Goal: Task Accomplishment & Management: Manage account settings

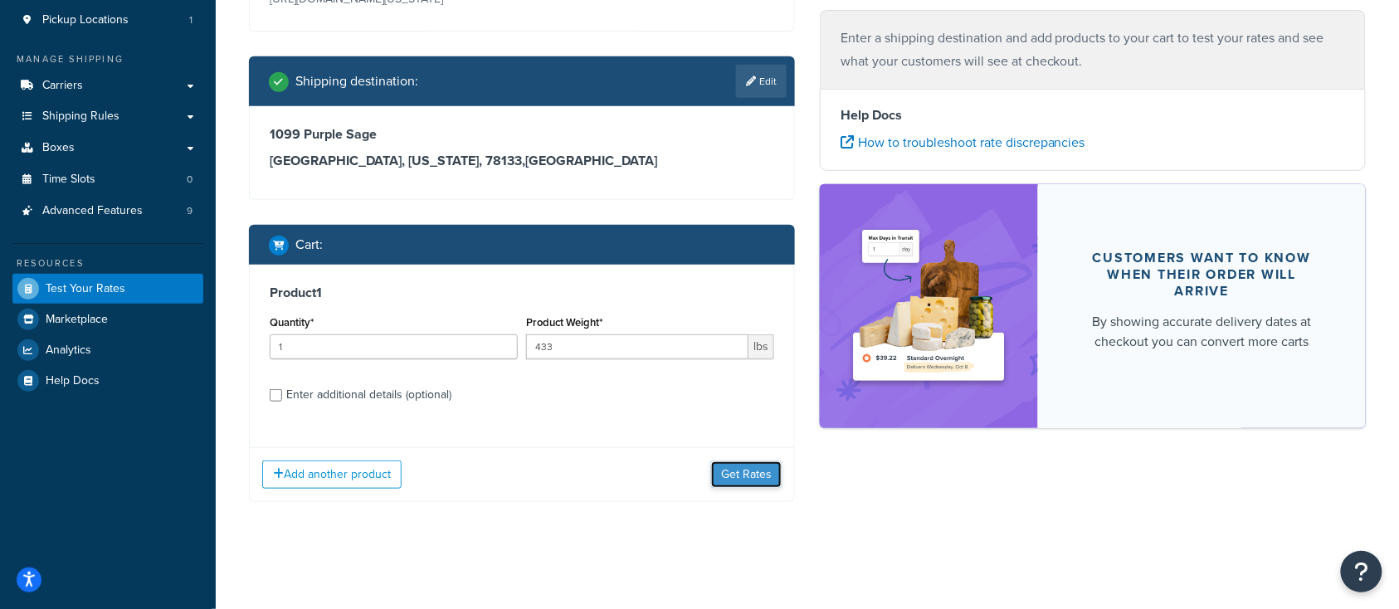
click at [748, 471] on button "Get Rates" at bounding box center [746, 474] width 71 height 27
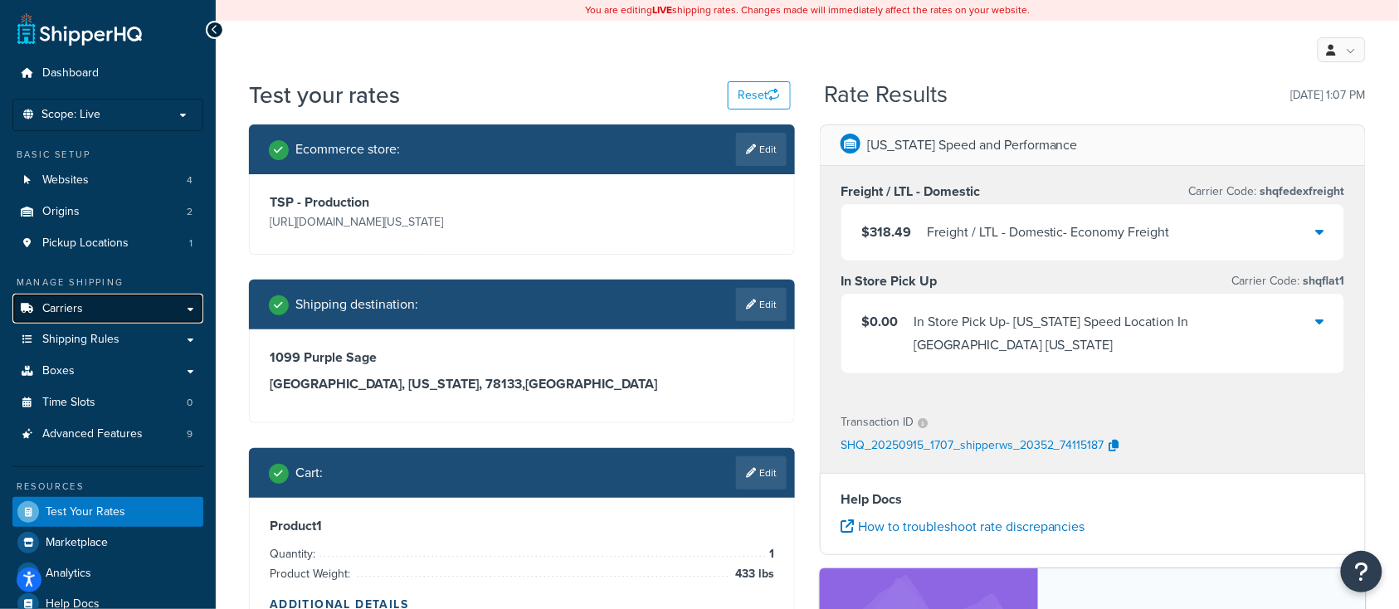
click at [78, 310] on span "Carriers" at bounding box center [62, 309] width 41 height 14
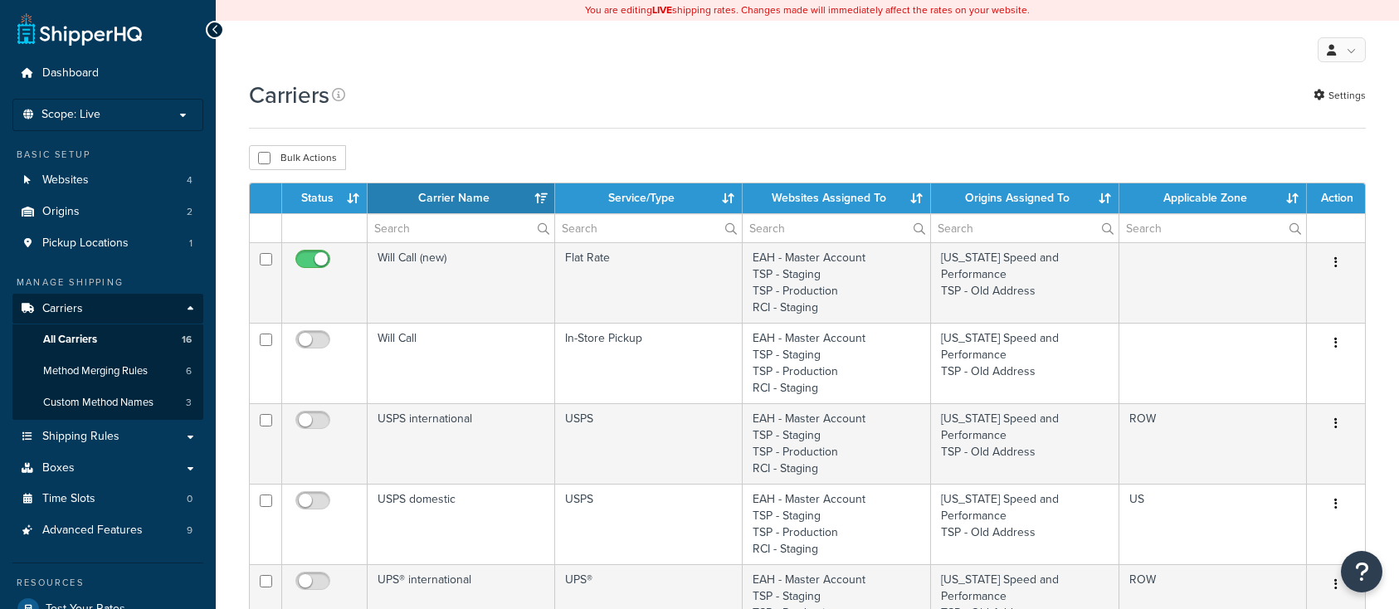
select select "15"
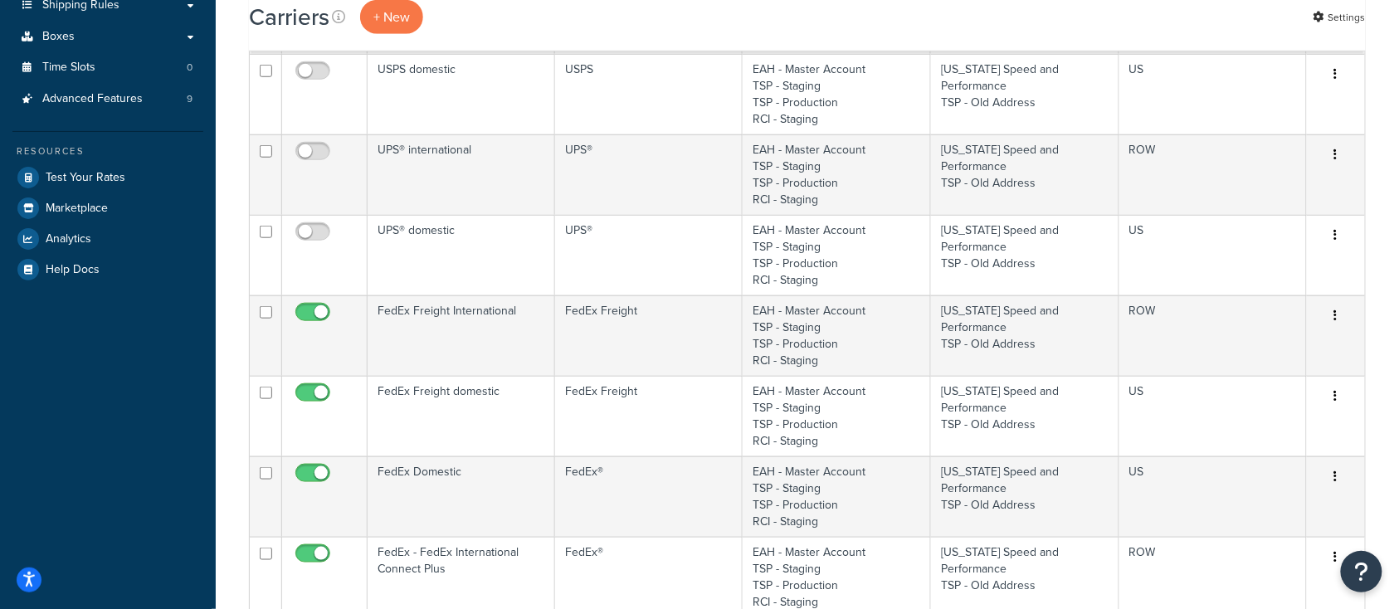
scroll to position [442, 0]
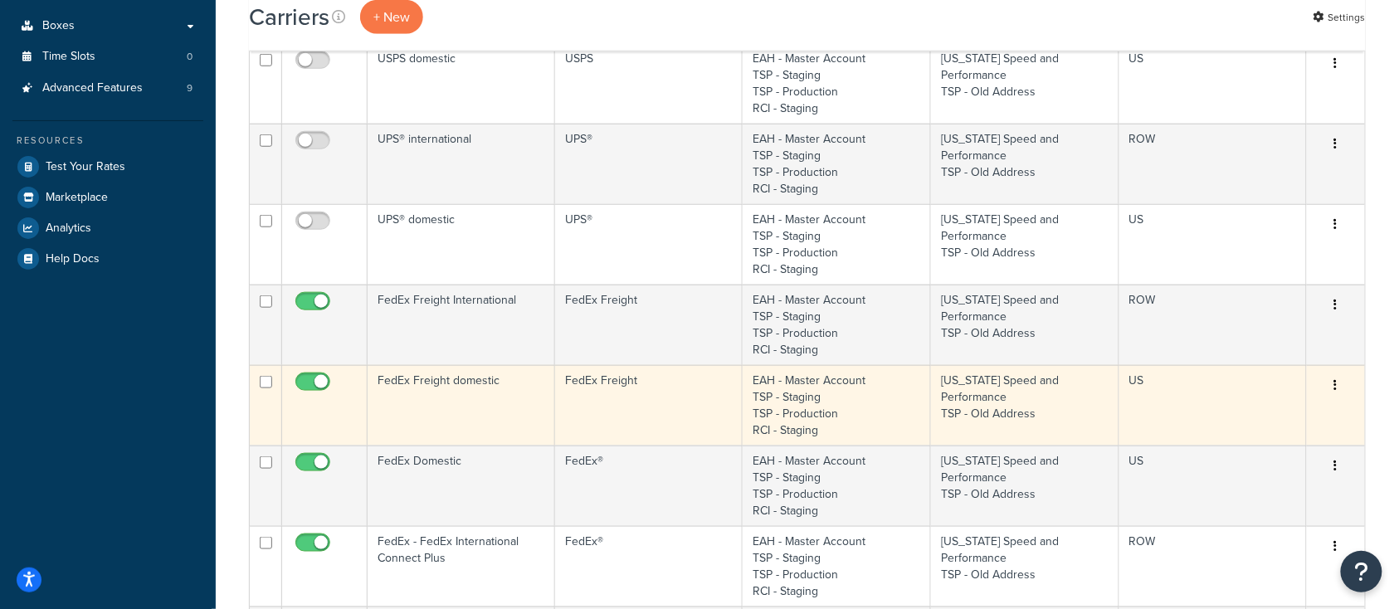
click at [471, 402] on td "FedEx Freight domestic" at bounding box center [462, 405] width 188 height 81
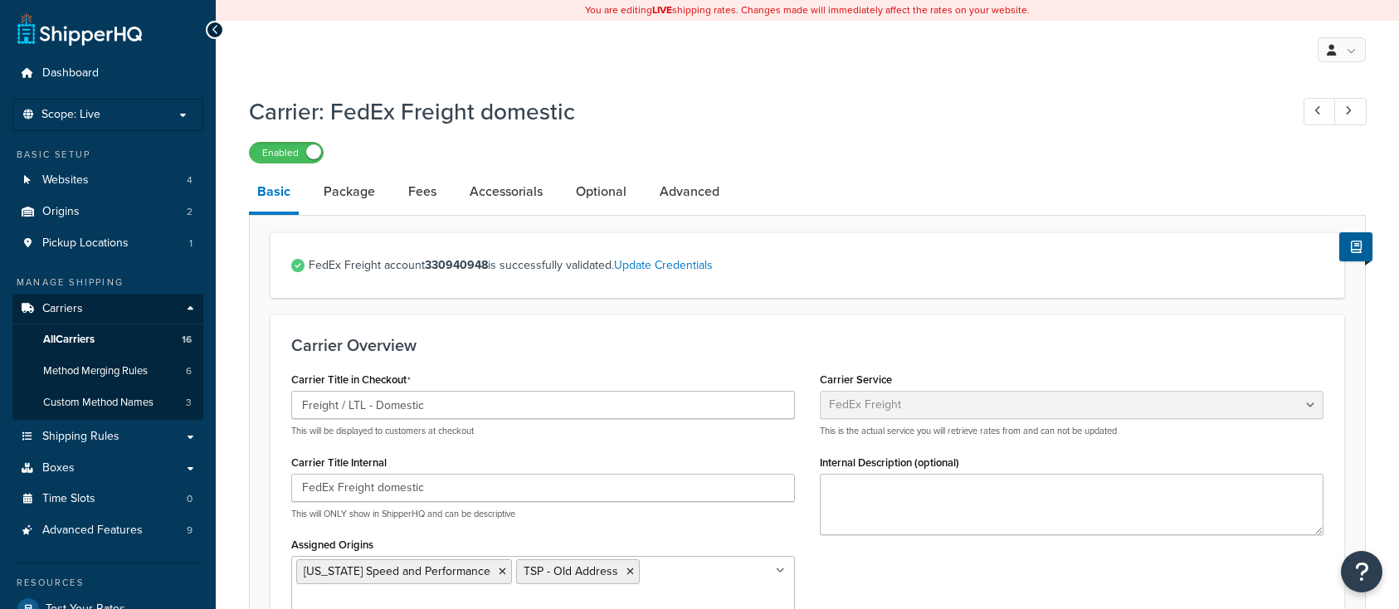
select select "fedExFreight"
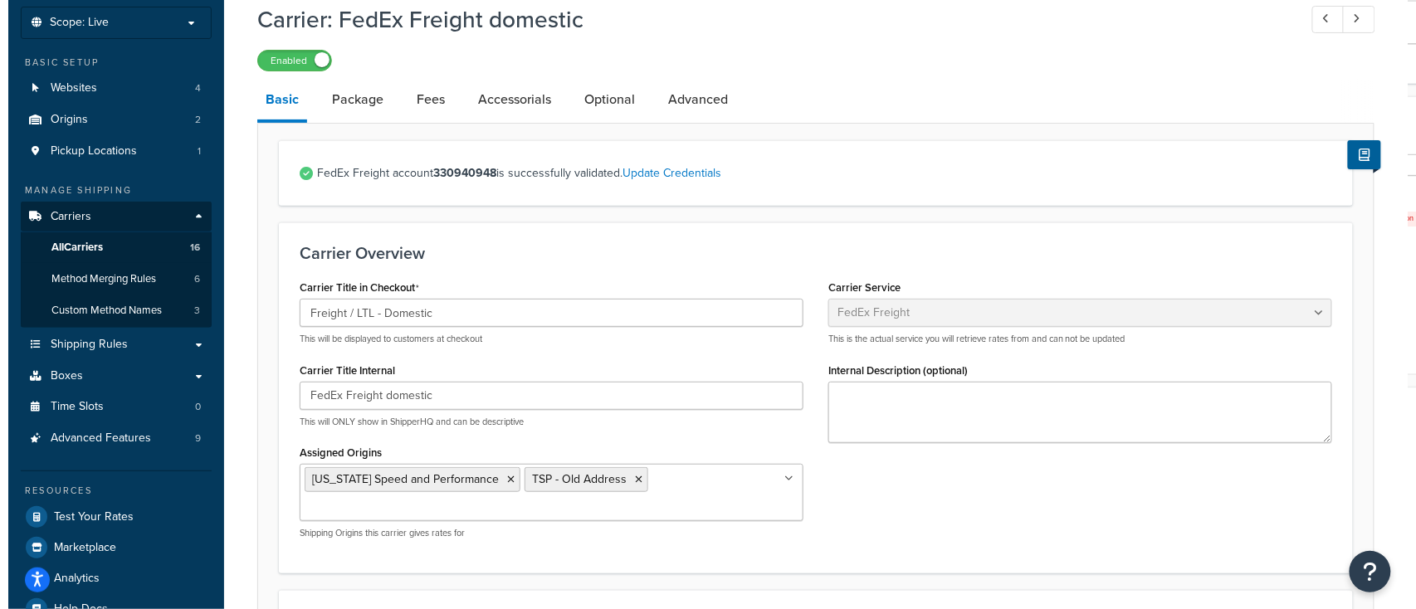
scroll to position [110, 0]
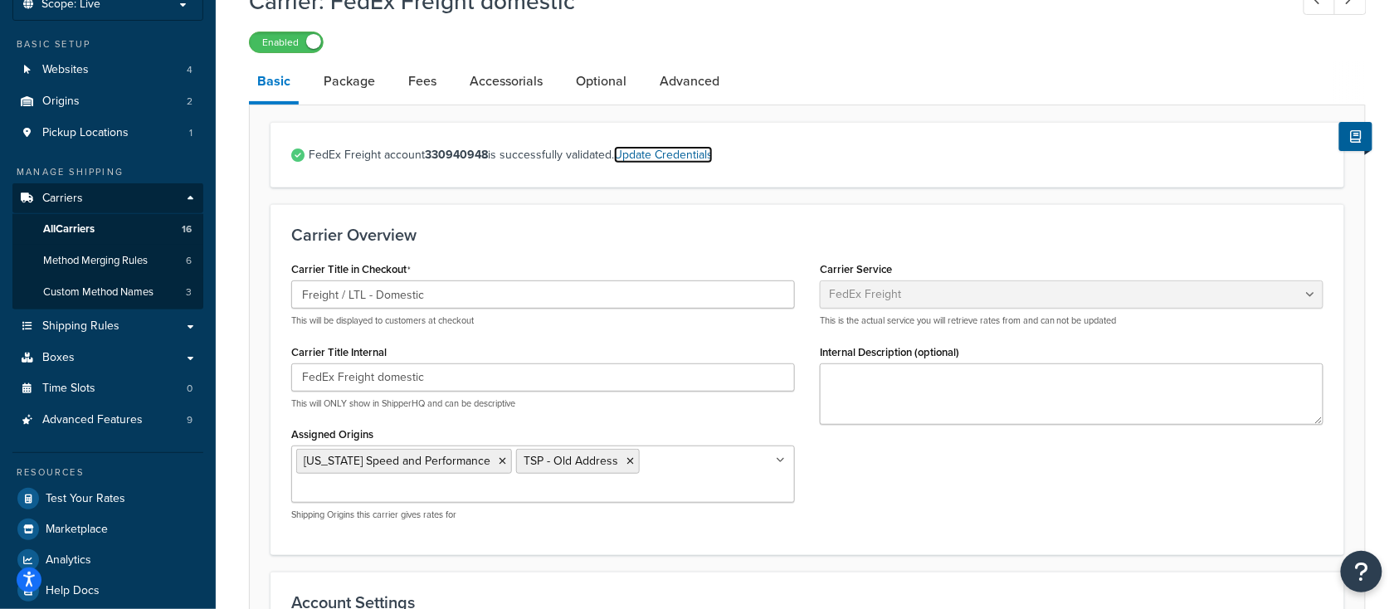
click at [678, 157] on link "Update Credentials" at bounding box center [663, 154] width 99 height 17
select select "THIRD_PARTY"
select select "SKID"
select select "US"
select select "[GEOGRAPHIC_DATA]"
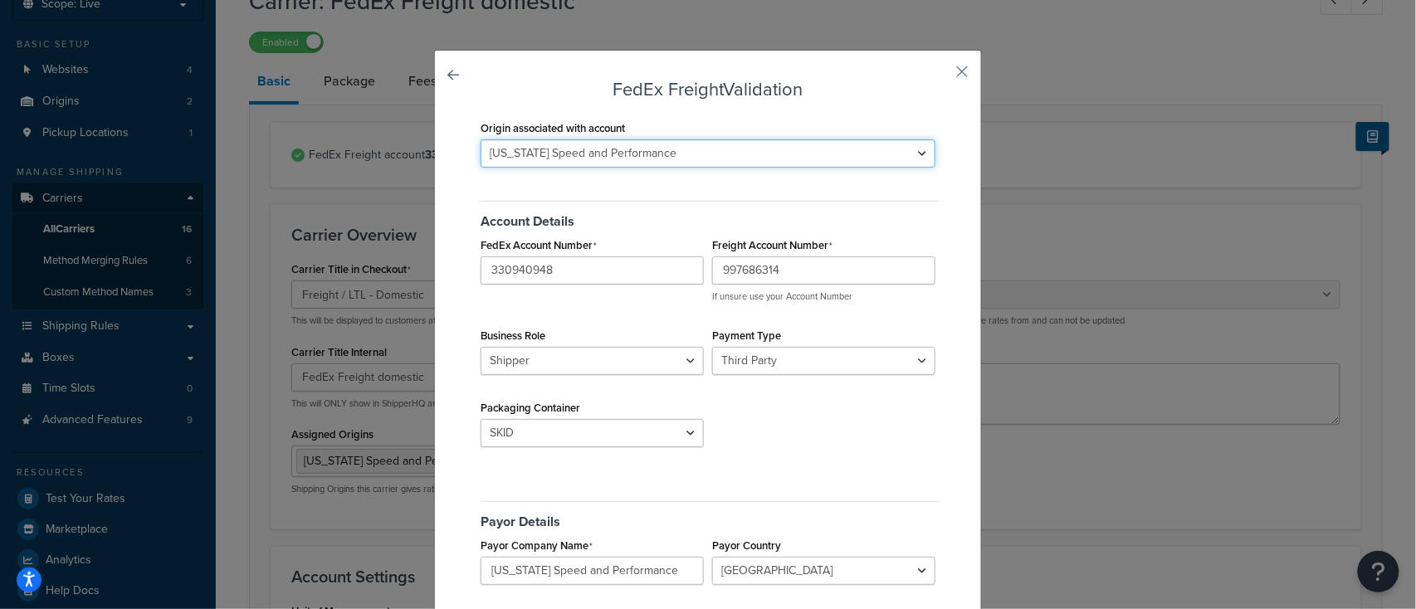
click at [740, 159] on select "Texas Speed and Performance TSP - Old Address" at bounding box center [708, 153] width 455 height 28
click at [481, 139] on select "Texas Speed and Performance TSP - Old Address" at bounding box center [708, 153] width 455 height 28
click at [652, 154] on select "Texas Speed and Performance TSP - Old Address" at bounding box center [708, 153] width 455 height 28
select select "163678"
click at [481, 139] on select "Texas Speed and Performance TSP - Old Address" at bounding box center [708, 153] width 455 height 28
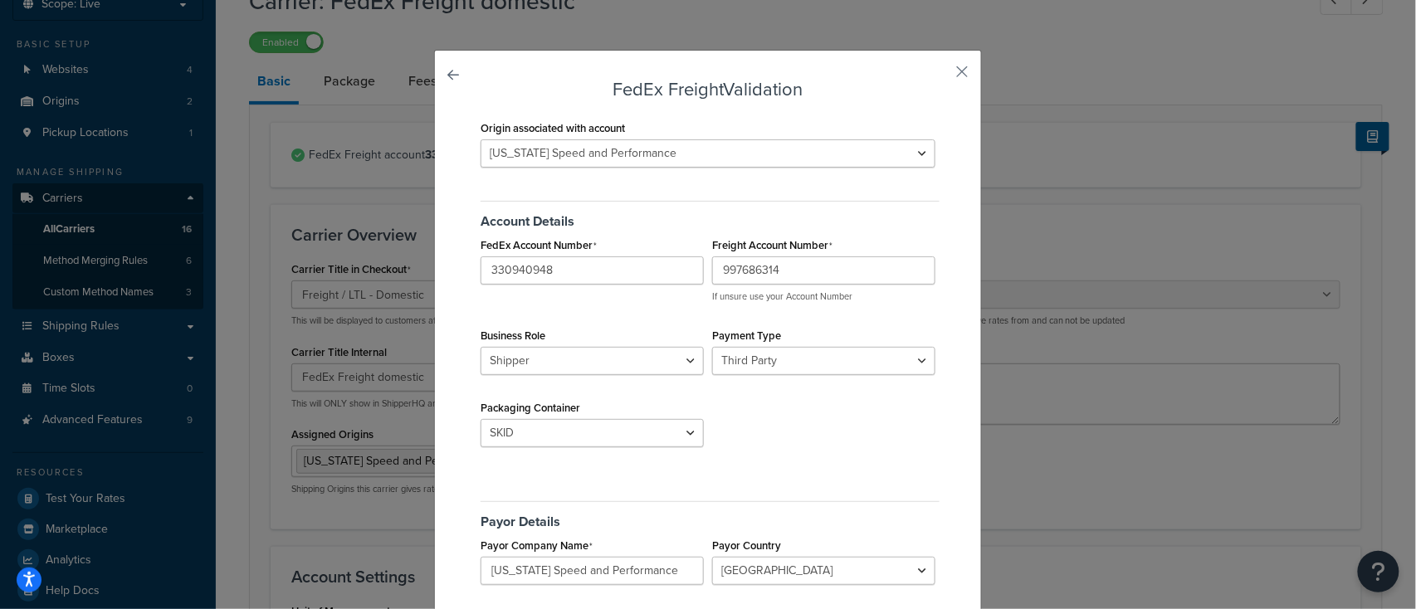
click at [667, 191] on div "Account Details FedEx Account Number 330940948 Freight Account Number 997686314…" at bounding box center [707, 328] width 463 height 280
click at [766, 359] on select "Sender Third Party" at bounding box center [823, 361] width 223 height 28
click at [601, 374] on select "Shipper Consignee" at bounding box center [592, 361] width 223 height 28
click at [598, 368] on select "Shipper Consignee" at bounding box center [592, 361] width 223 height 28
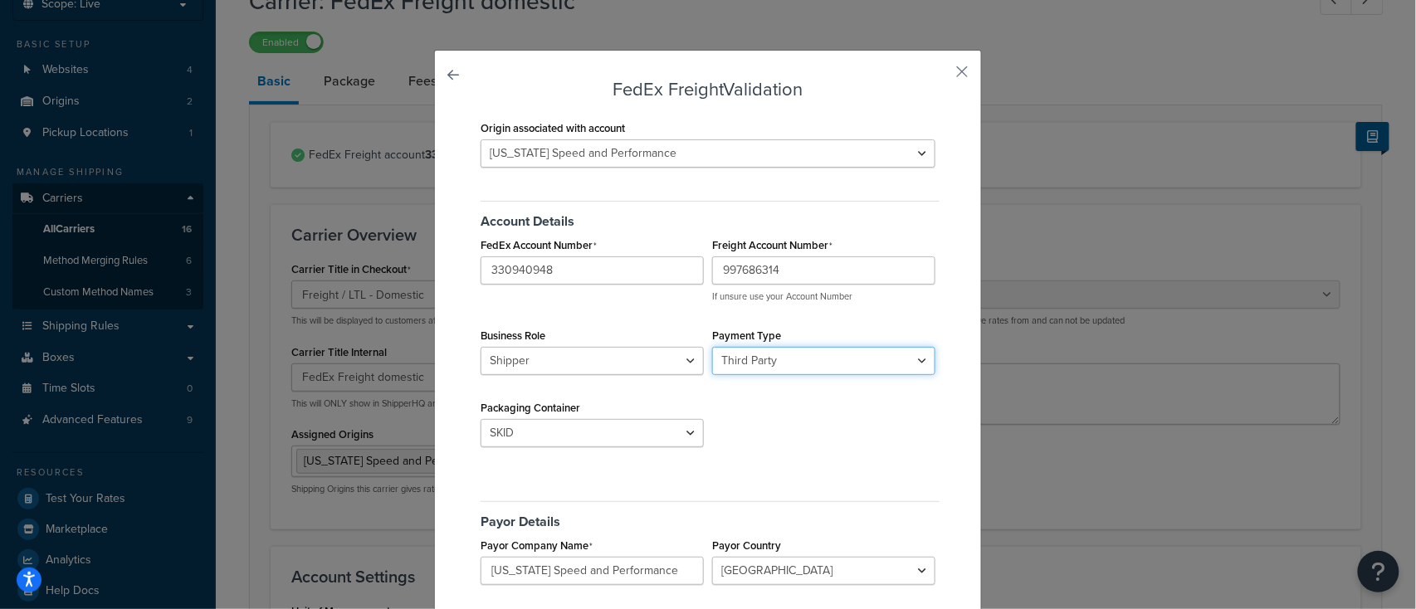
click at [759, 361] on select "Sender Third Party" at bounding box center [823, 361] width 223 height 28
click at [940, 76] on button "button" at bounding box center [937, 78] width 4 height 4
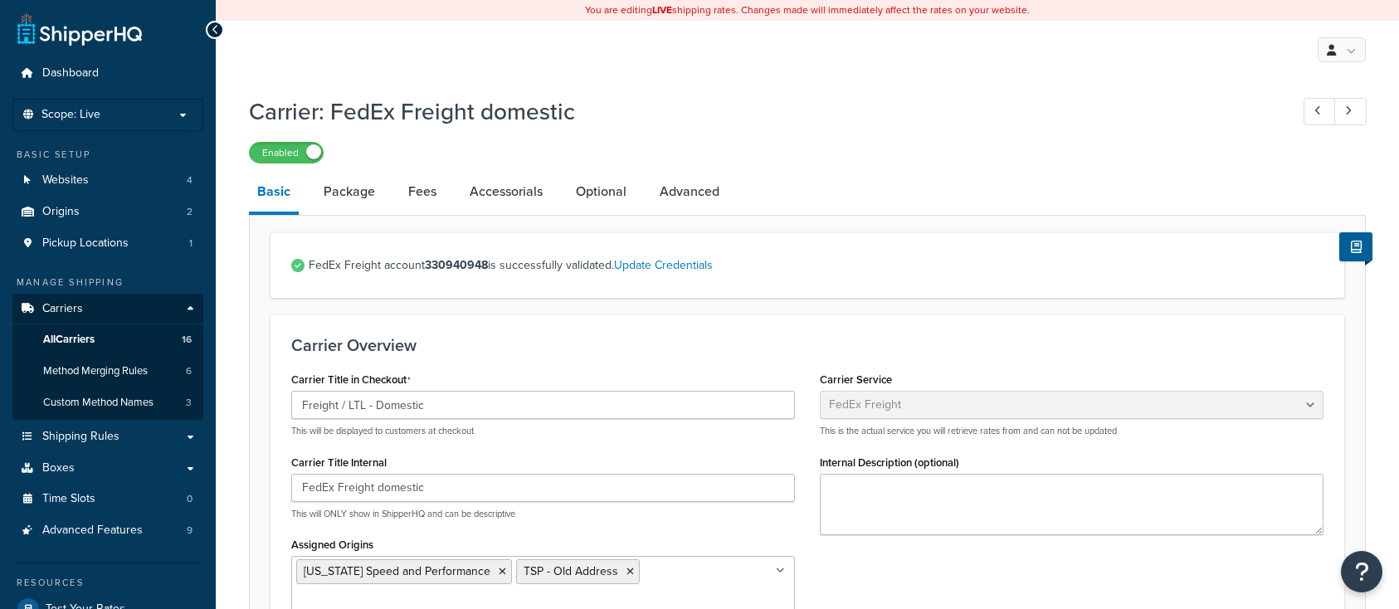
select select "fedExFreight"
click at [73, 334] on span "All Carriers" at bounding box center [68, 340] width 51 height 14
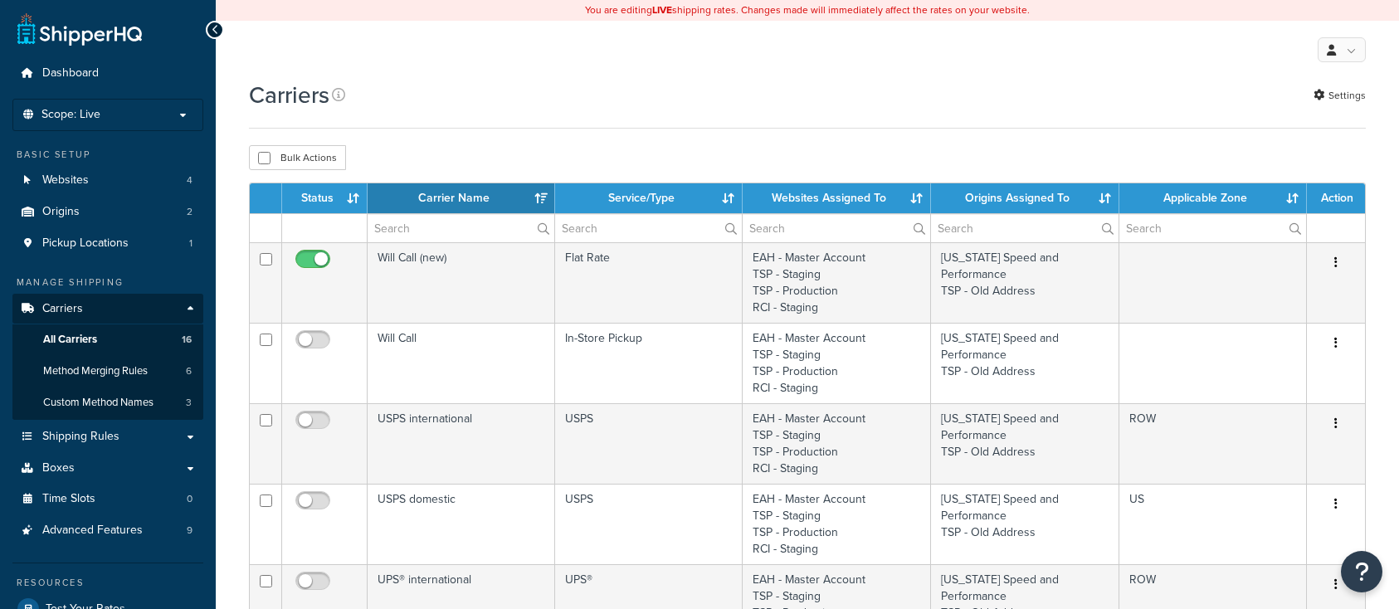
select select "15"
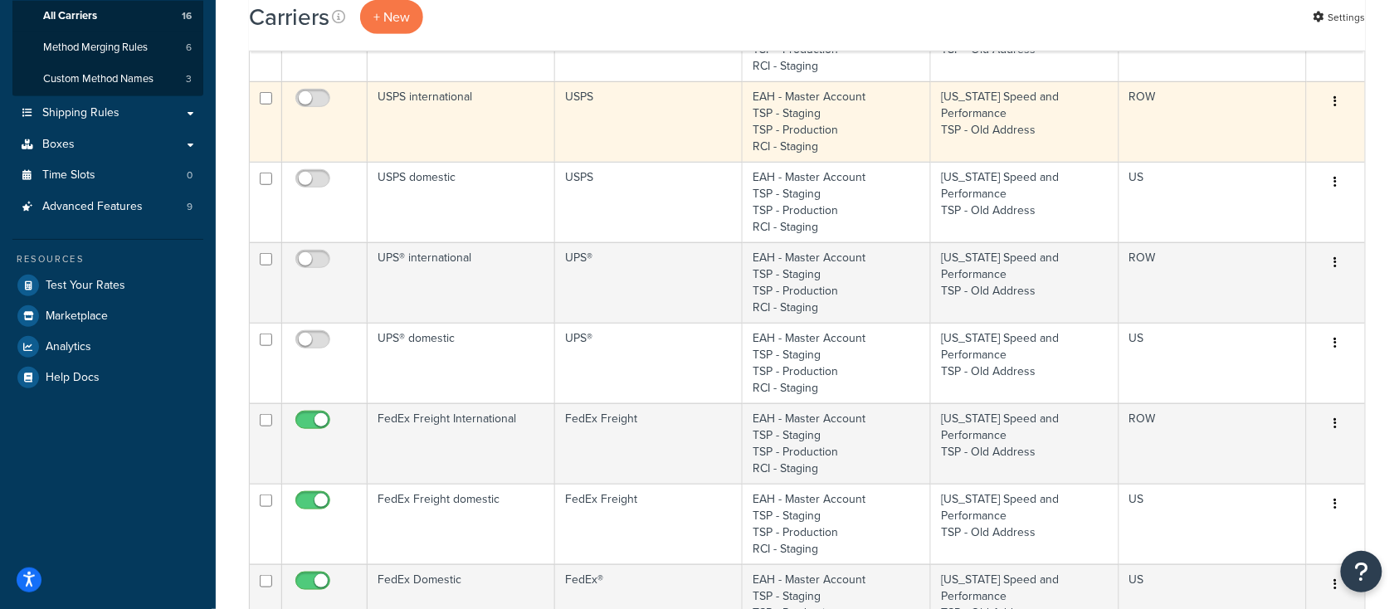
scroll to position [442, 0]
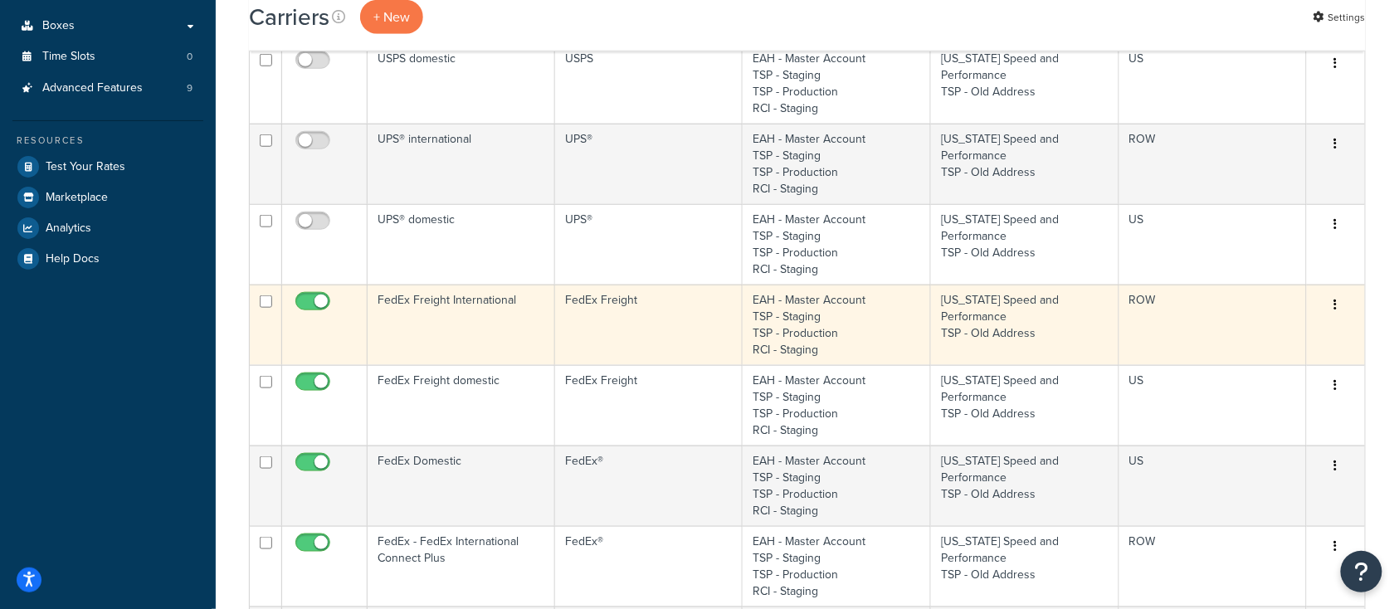
click at [470, 344] on td "FedEx Freight International" at bounding box center [462, 325] width 188 height 81
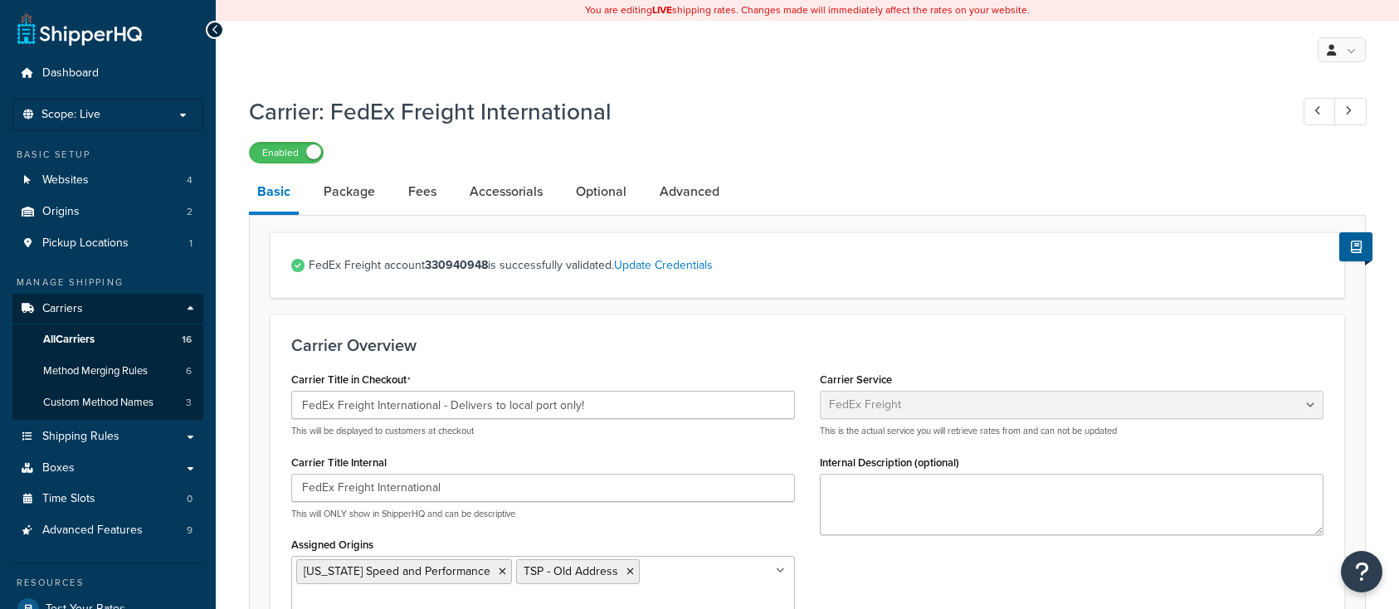
select select "fedExFreight"
click at [684, 271] on link "Update Credentials" at bounding box center [663, 264] width 99 height 17
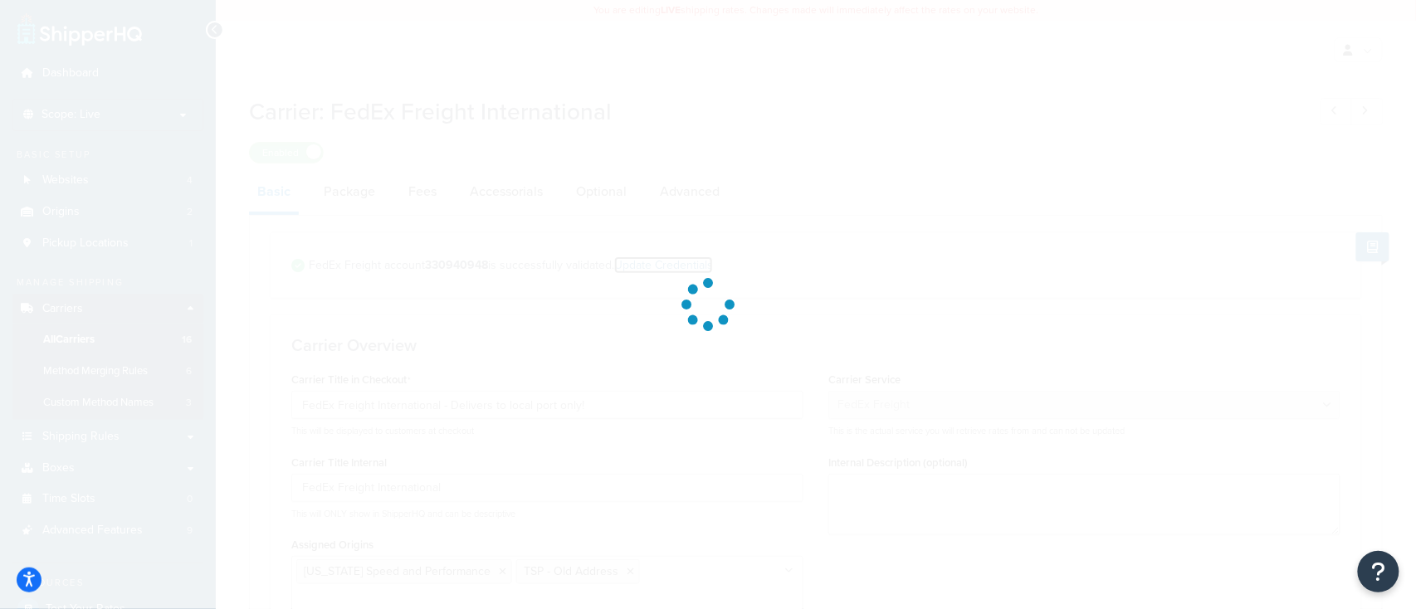
select select "SKID"
select select "US"
select select "TX"
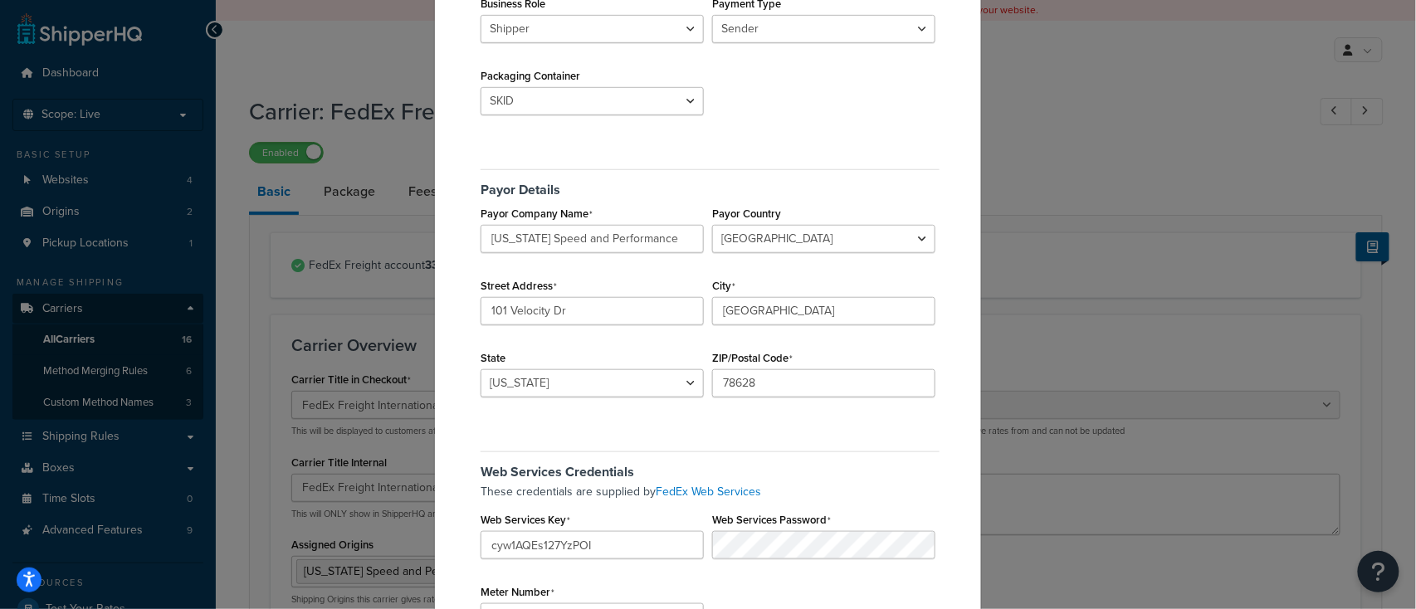
scroll to position [472, 0]
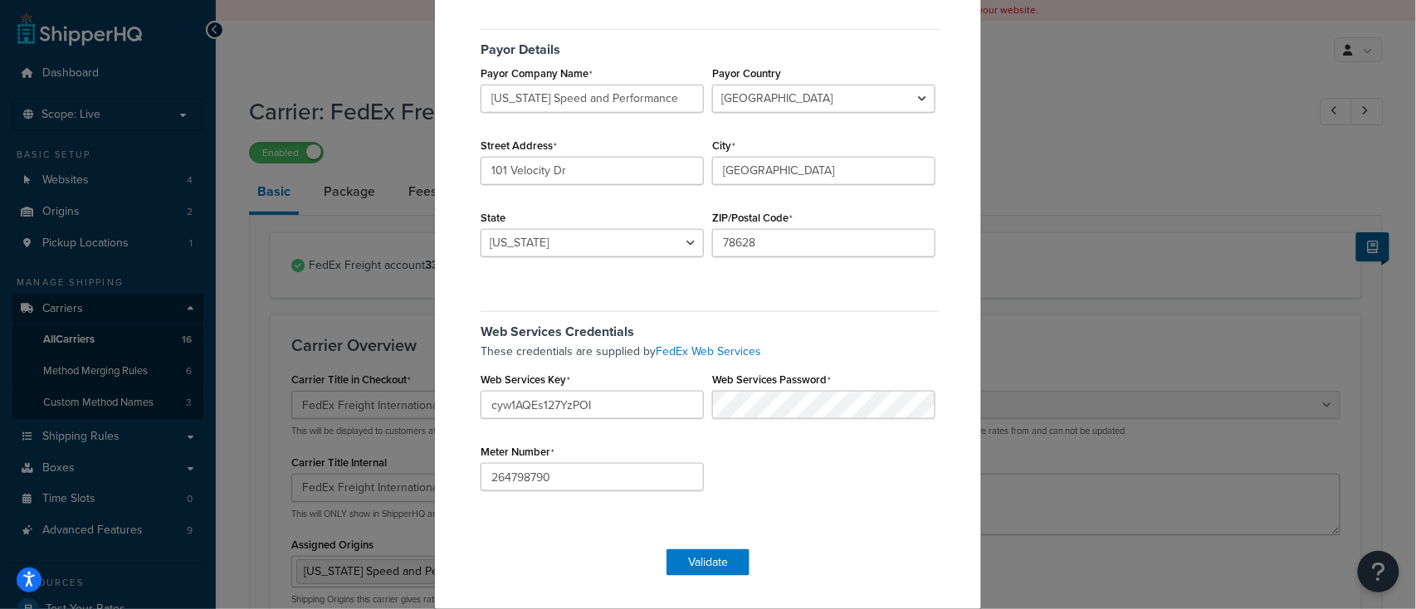
click at [839, 383] on div "Web Services Password" at bounding box center [824, 393] width 232 height 51
click at [842, 494] on div "Web Services Credentials These credentials are supplied by FedEx Web Services W…" at bounding box center [707, 406] width 463 height 214
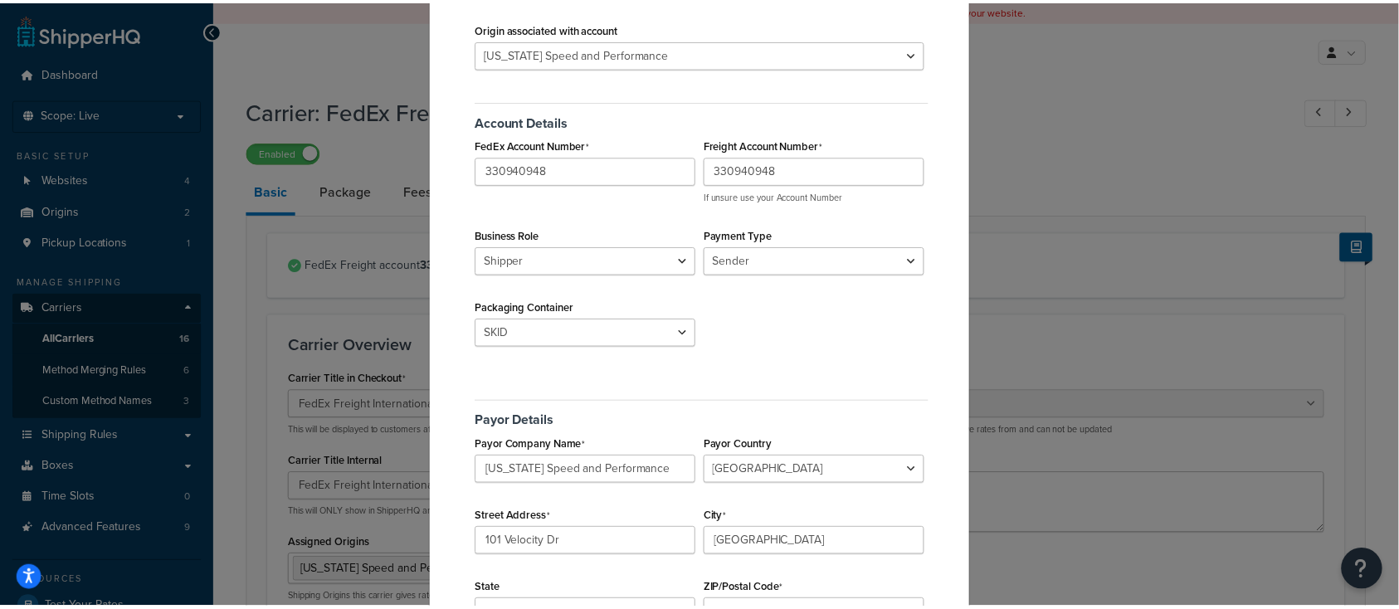
scroll to position [0, 0]
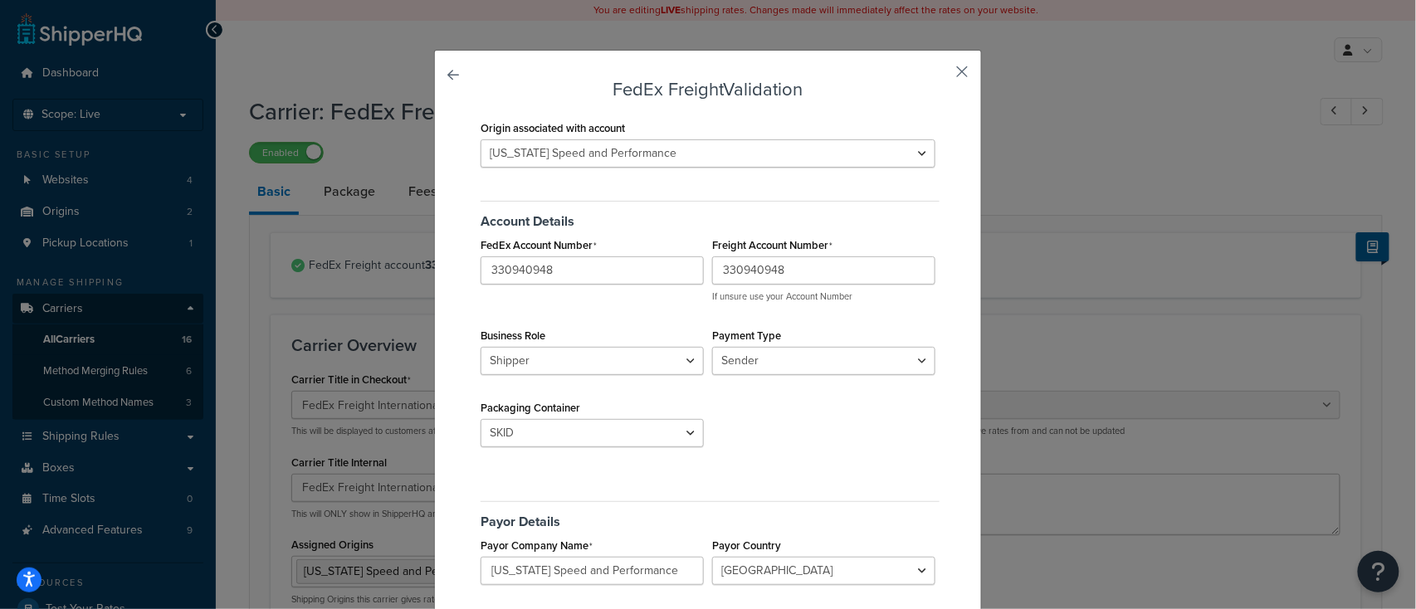
click at [940, 76] on button "button" at bounding box center [937, 78] width 4 height 4
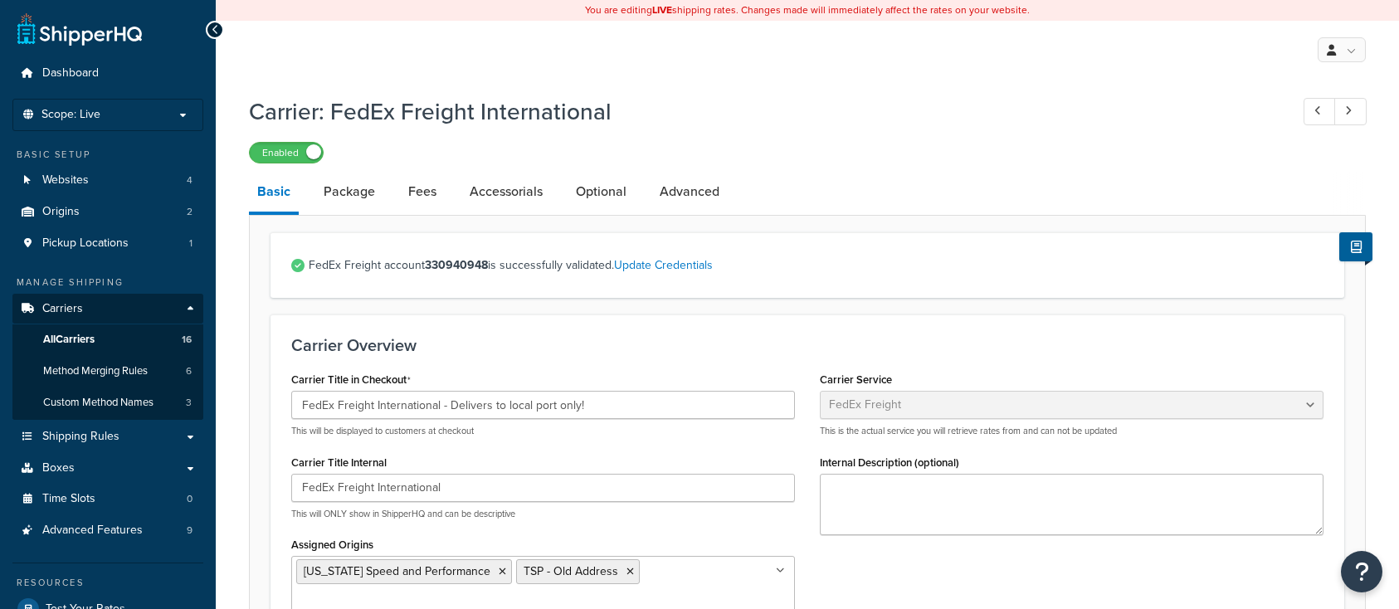
select select "fedExFreight"
click at [89, 208] on link "Origins 2" at bounding box center [107, 212] width 191 height 31
